Goal: Task Accomplishment & Management: Manage account settings

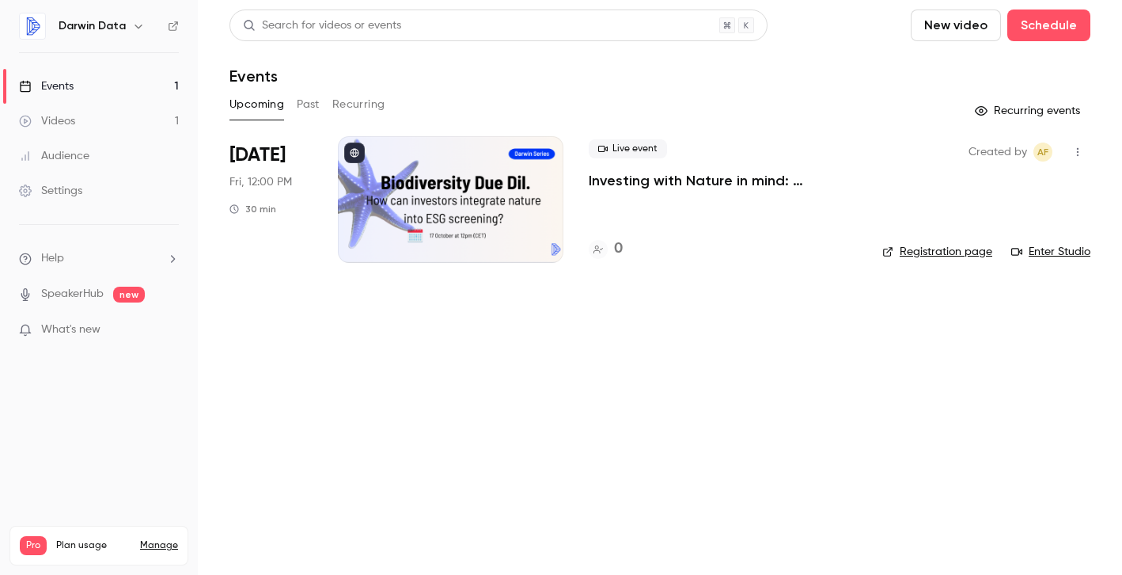
click at [449, 196] on div at bounding box center [451, 199] width 226 height 127
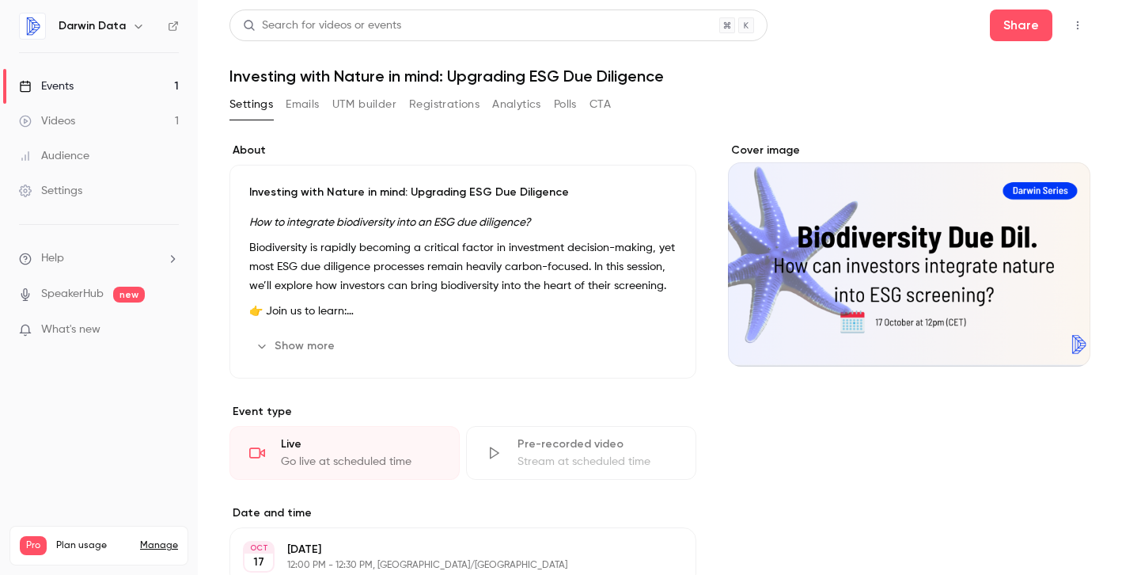
click at [1076, 25] on icon "button" at bounding box center [1078, 25] width 13 height 11
